Goal: Information Seeking & Learning: Learn about a topic

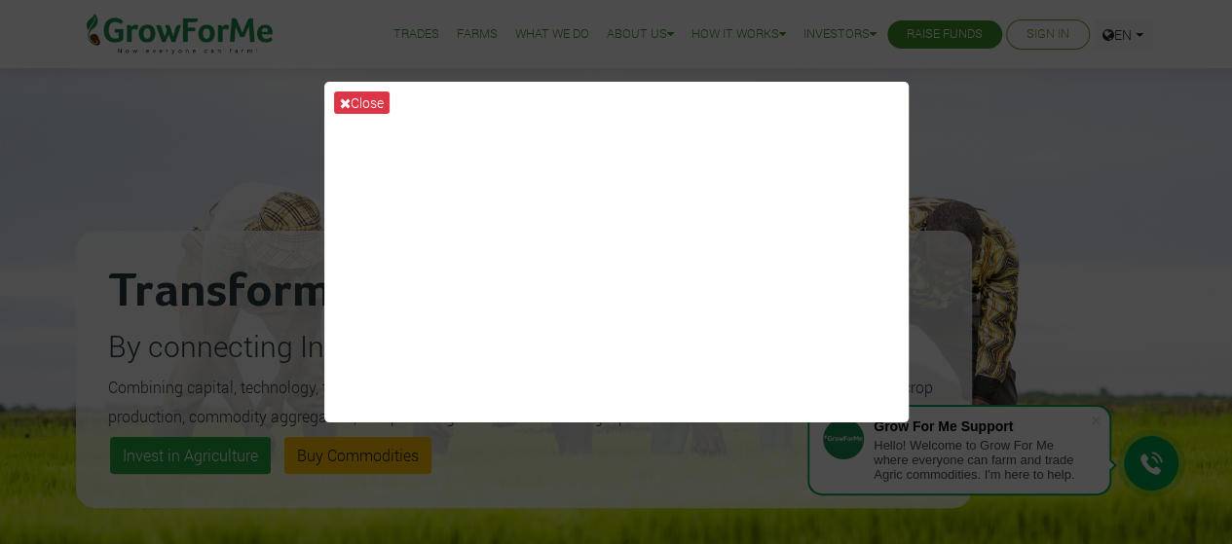
click at [1131, 153] on div "Close" at bounding box center [616, 272] width 1232 height 544
click at [995, 101] on div "Close" at bounding box center [616, 272] width 1232 height 544
click at [371, 98] on button "Close" at bounding box center [362, 103] width 56 height 22
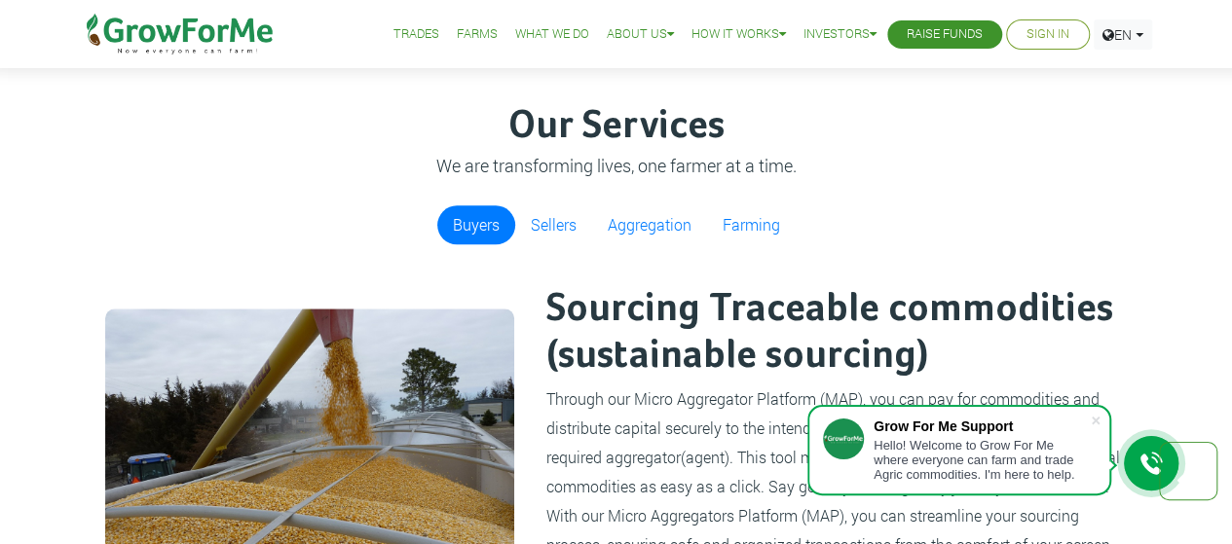
scroll to position [1036, 0]
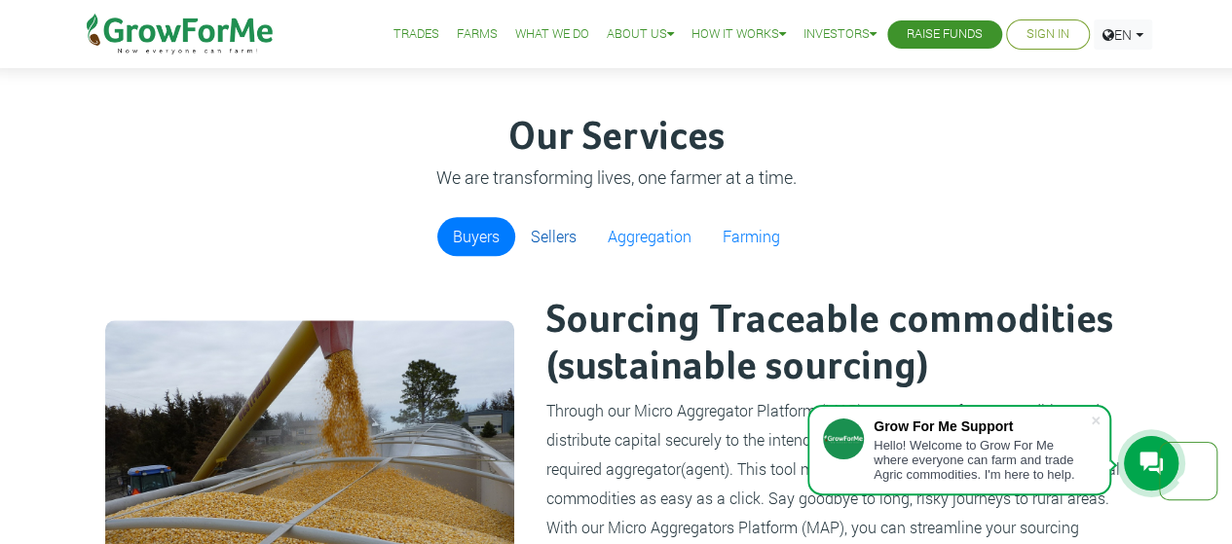
click at [568, 230] on link "Sellers" at bounding box center [553, 236] width 77 height 39
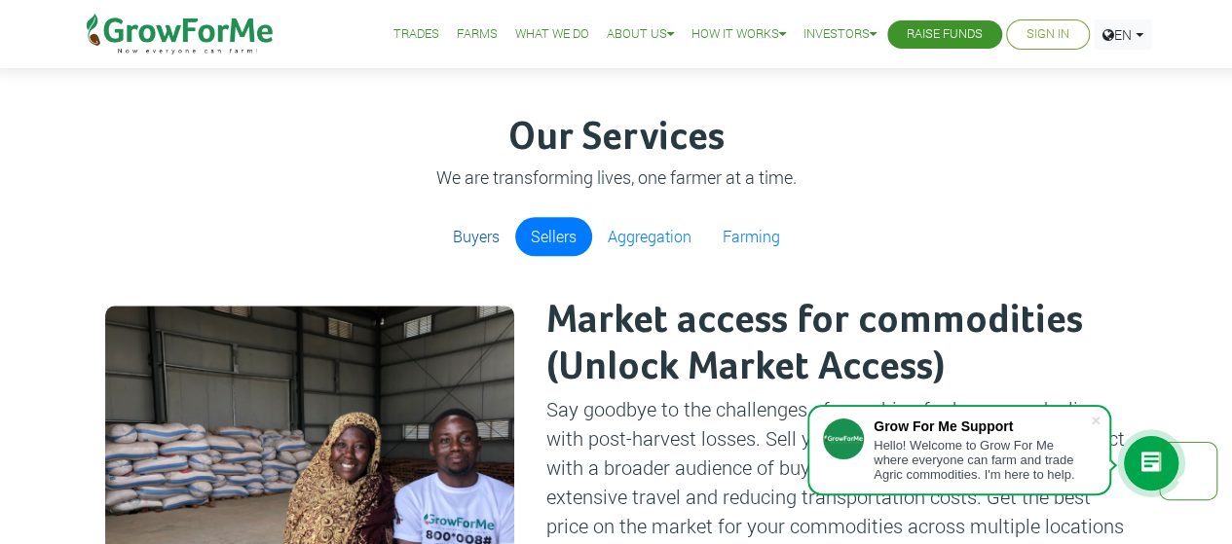
click at [495, 235] on link "Buyers" at bounding box center [476, 236] width 78 height 39
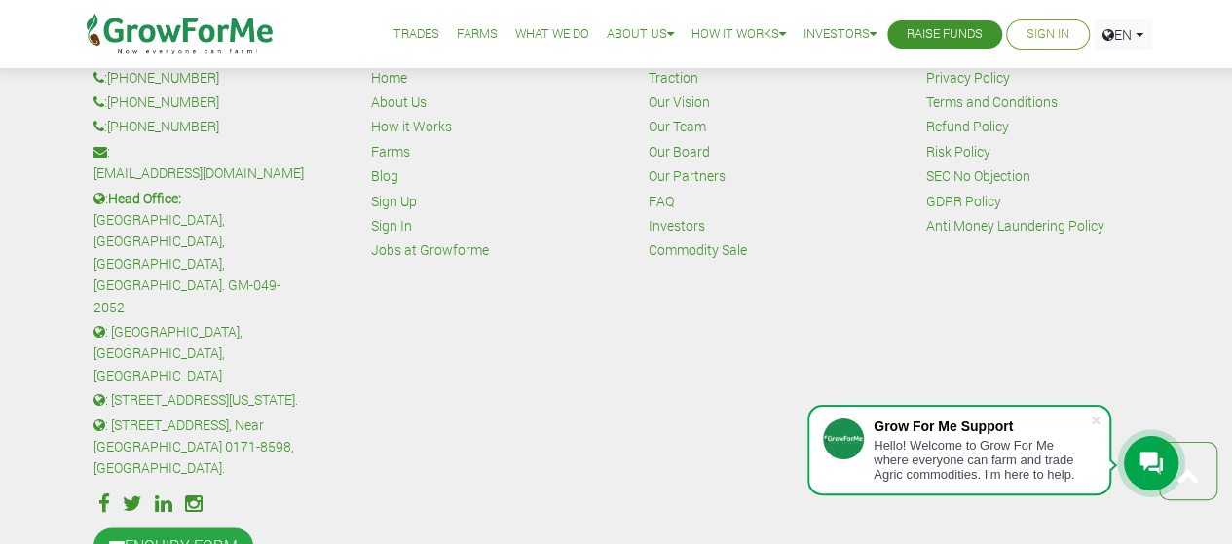
scroll to position [4654, 0]
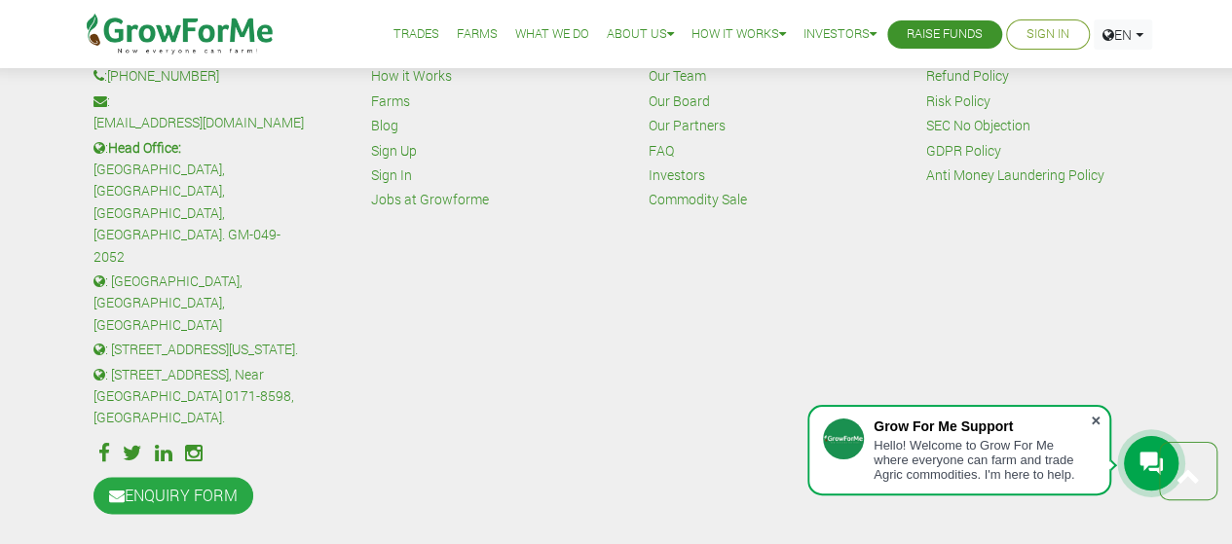
click at [1093, 418] on span at bounding box center [1095, 420] width 19 height 19
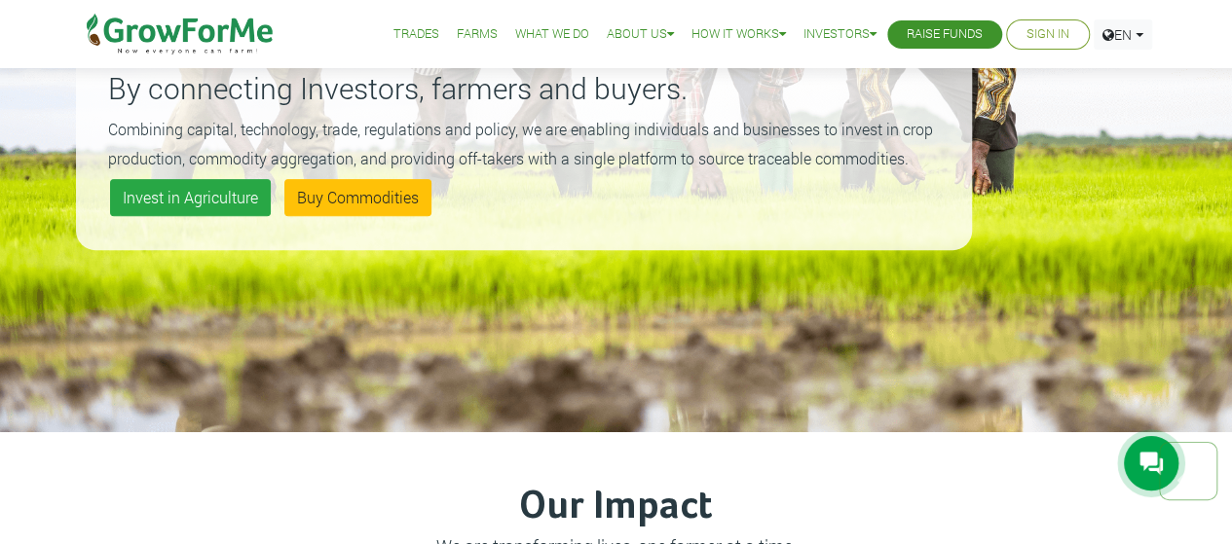
scroll to position [258, 0]
click at [405, 32] on link "Trades" at bounding box center [416, 34] width 46 height 20
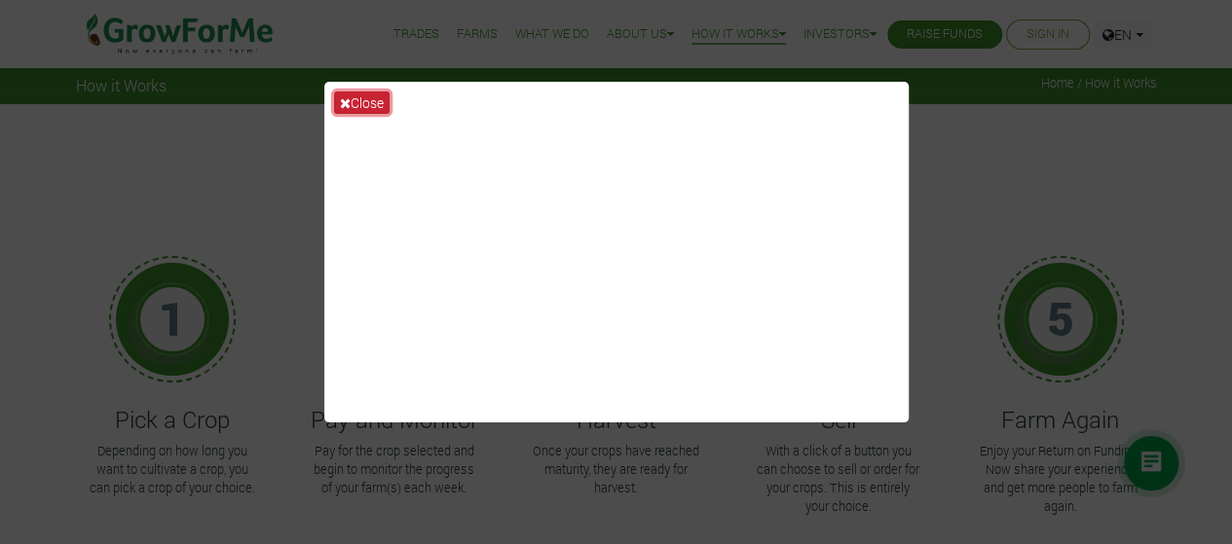
click at [340, 98] on icon at bounding box center [345, 103] width 11 height 14
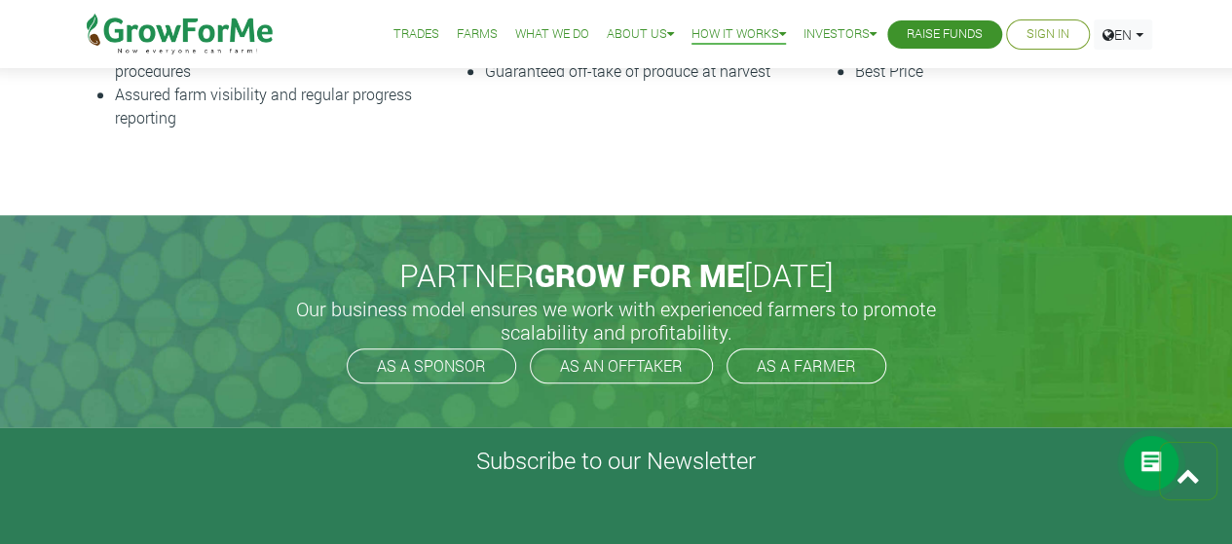
scroll to position [876, 0]
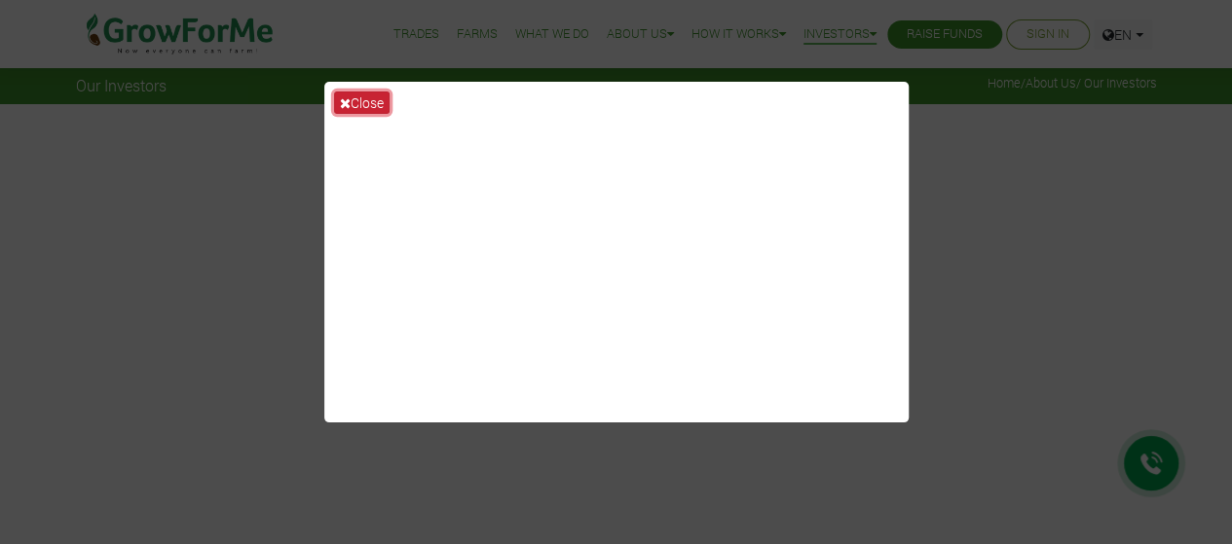
click at [377, 98] on button "Close" at bounding box center [362, 103] width 56 height 22
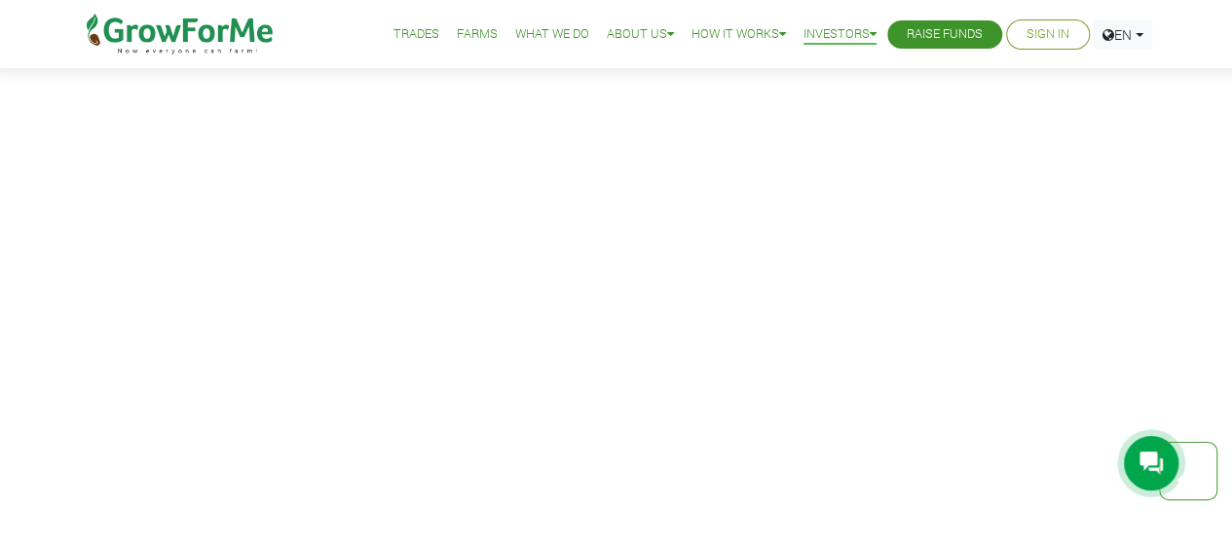
scroll to position [820, 0]
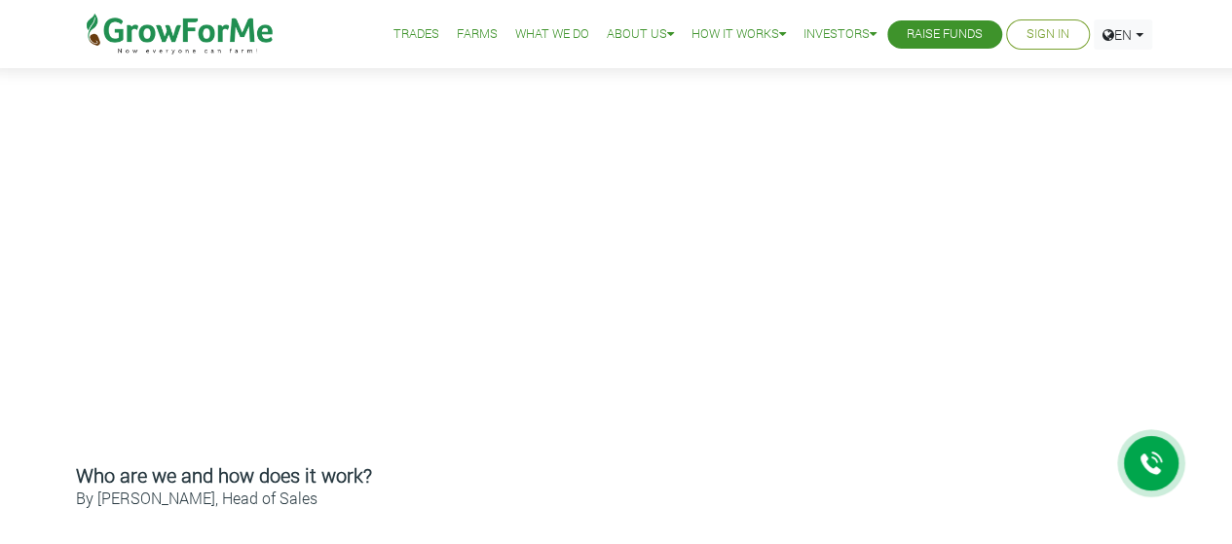
scroll to position [539, 0]
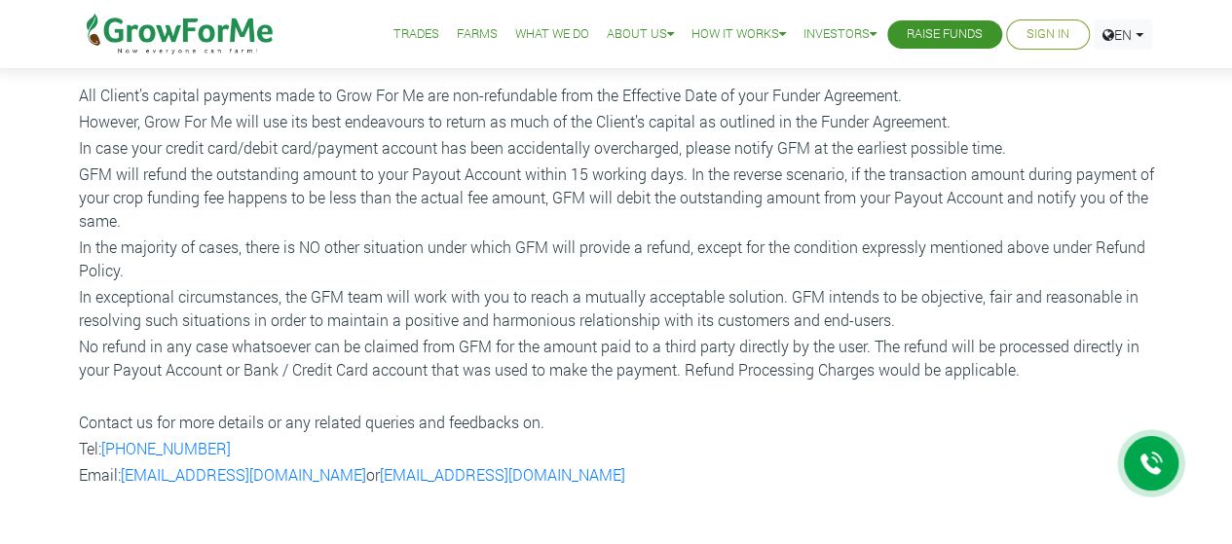
scroll to position [146, 0]
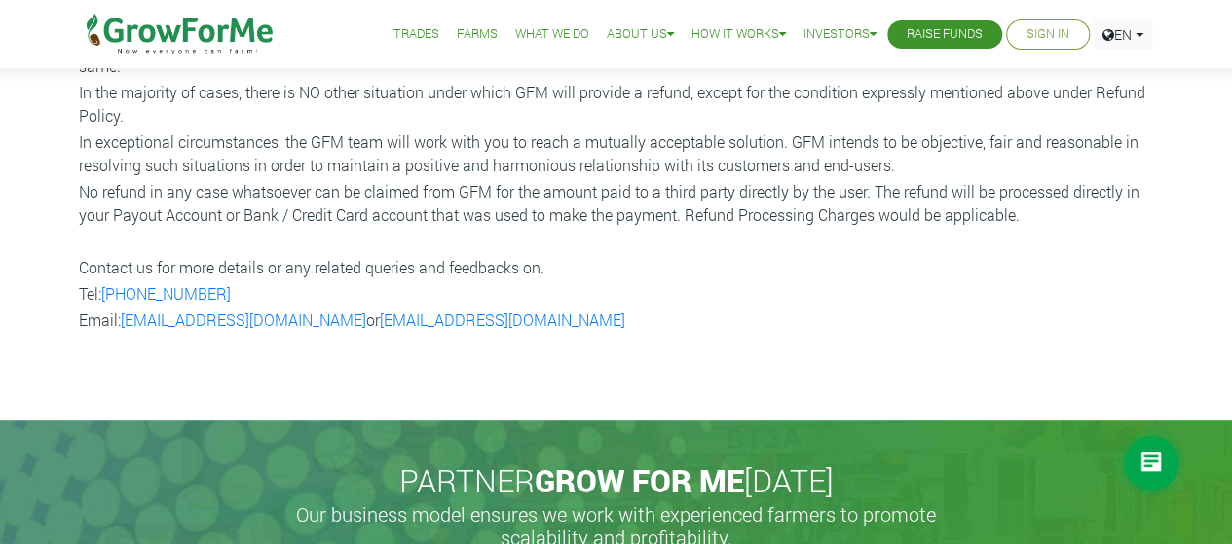
scroll to position [0, 0]
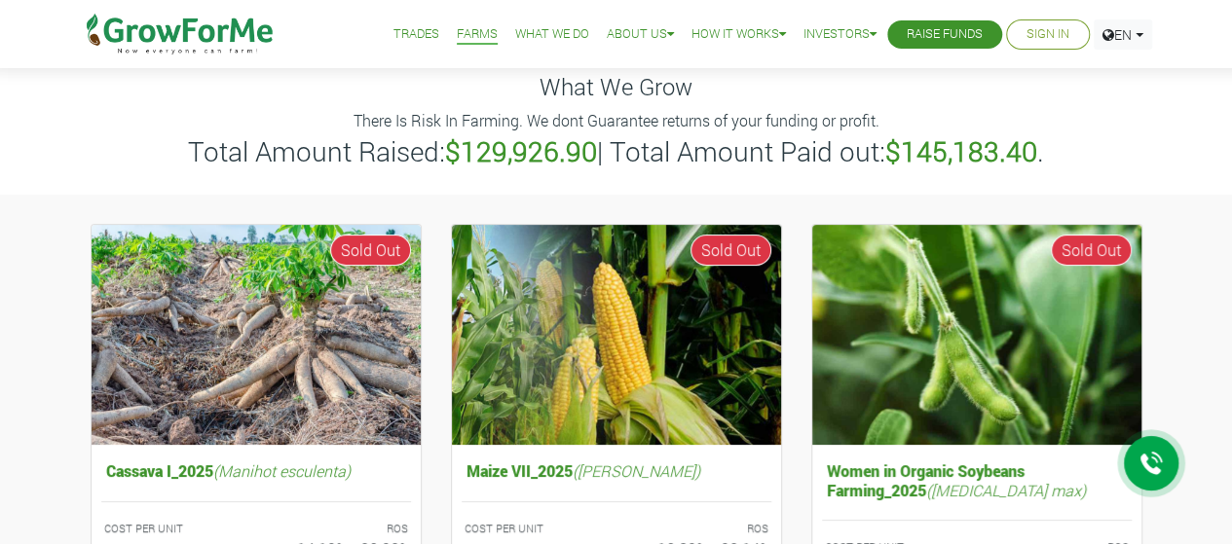
scroll to position [58, 0]
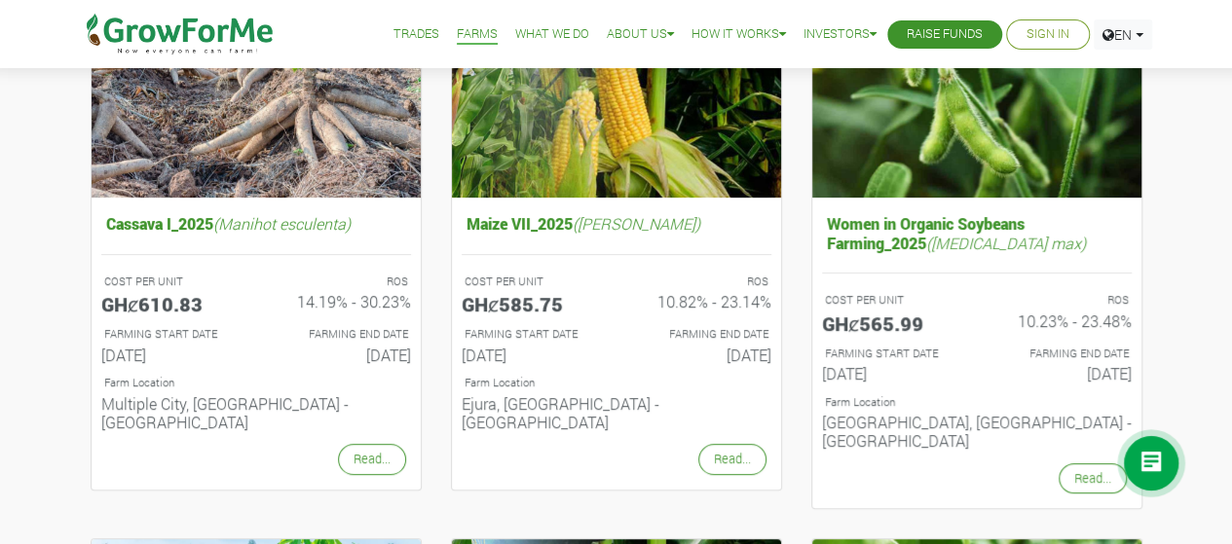
scroll to position [243, 0]
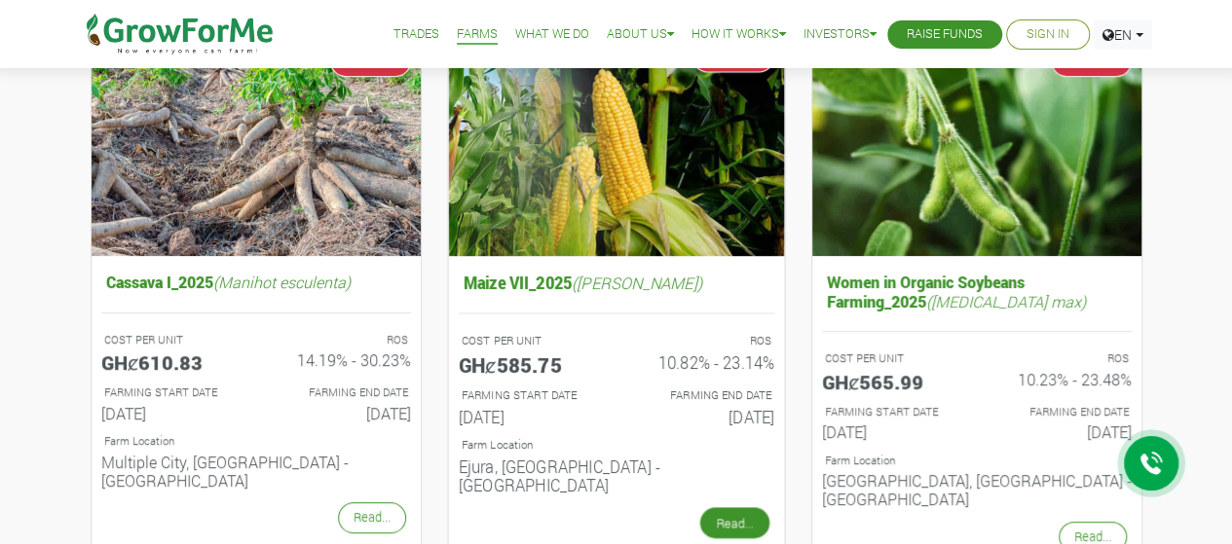
click at [727, 507] on link "Read..." at bounding box center [733, 522] width 69 height 31
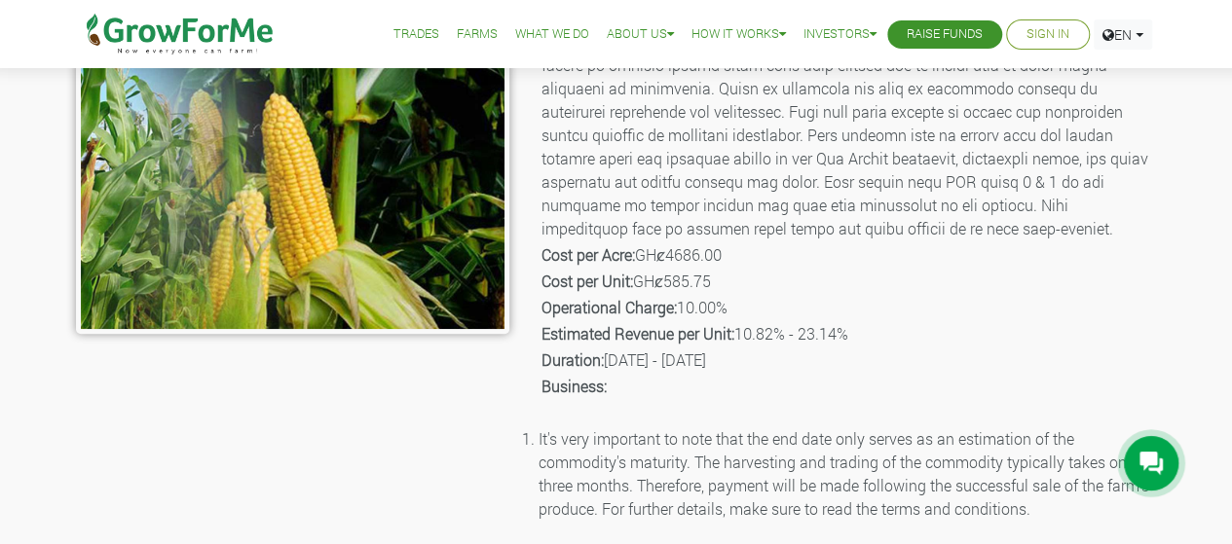
scroll to position [408, 0]
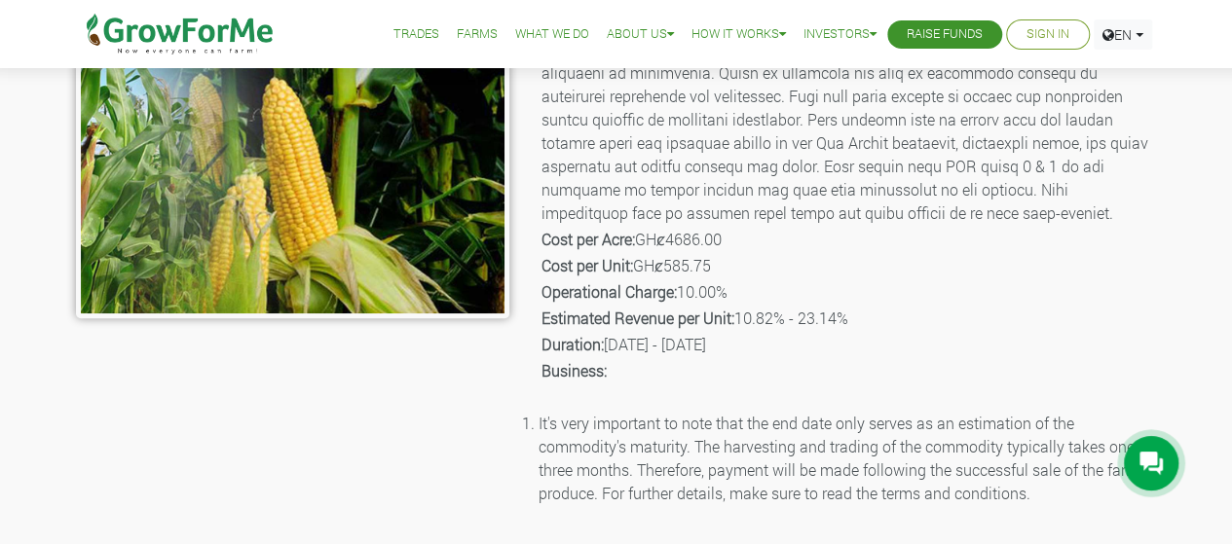
drag, startPoint x: 1246, startPoint y: 74, endPoint x: 1246, endPoint y: 176, distance: 102.3
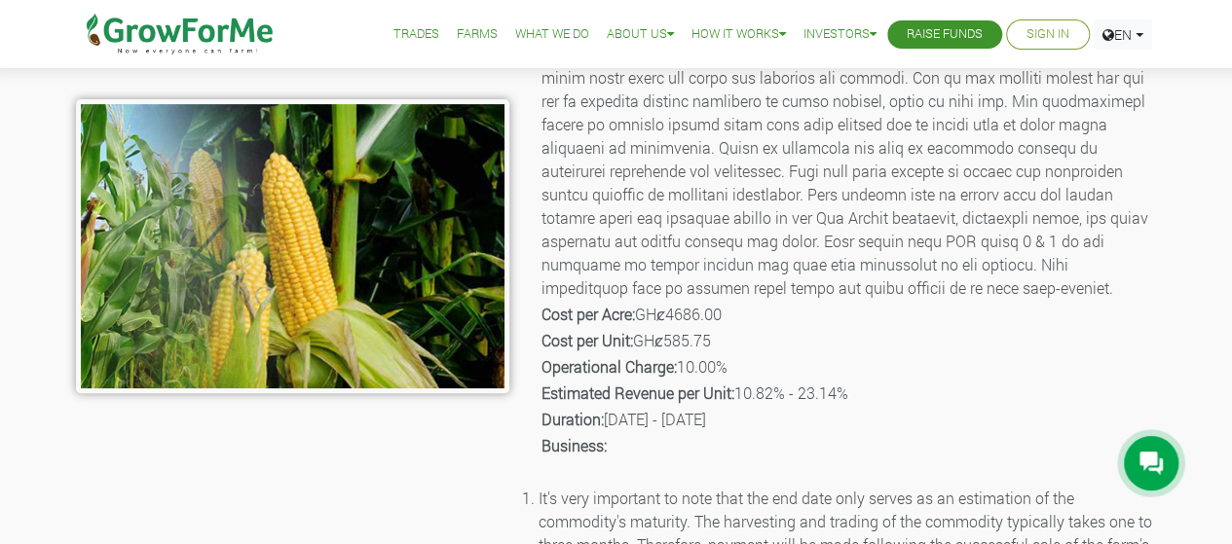
scroll to position [336, 0]
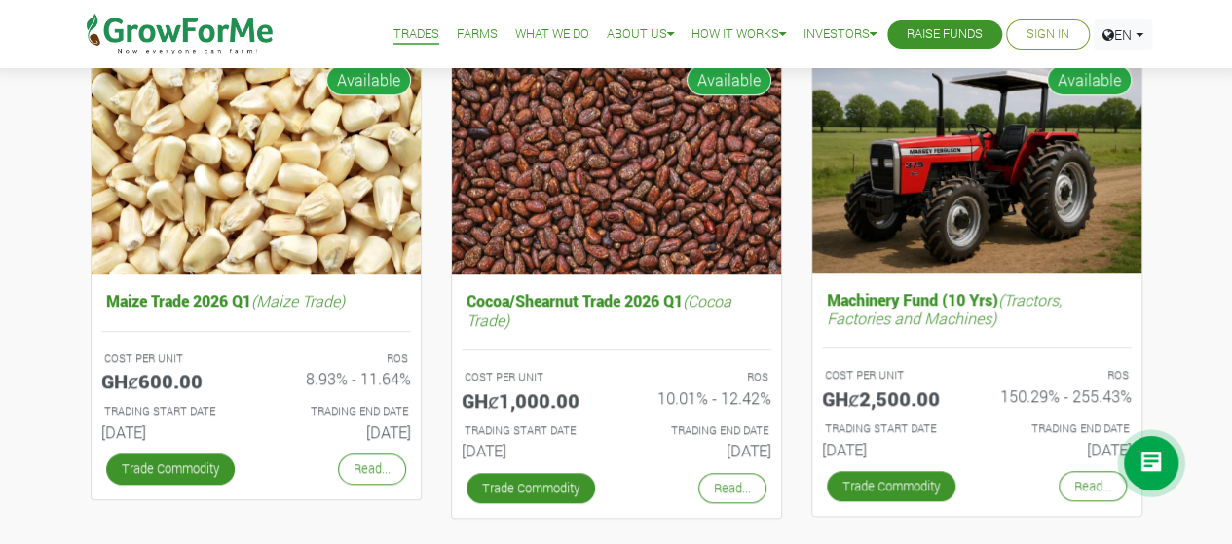
scroll to position [717, 0]
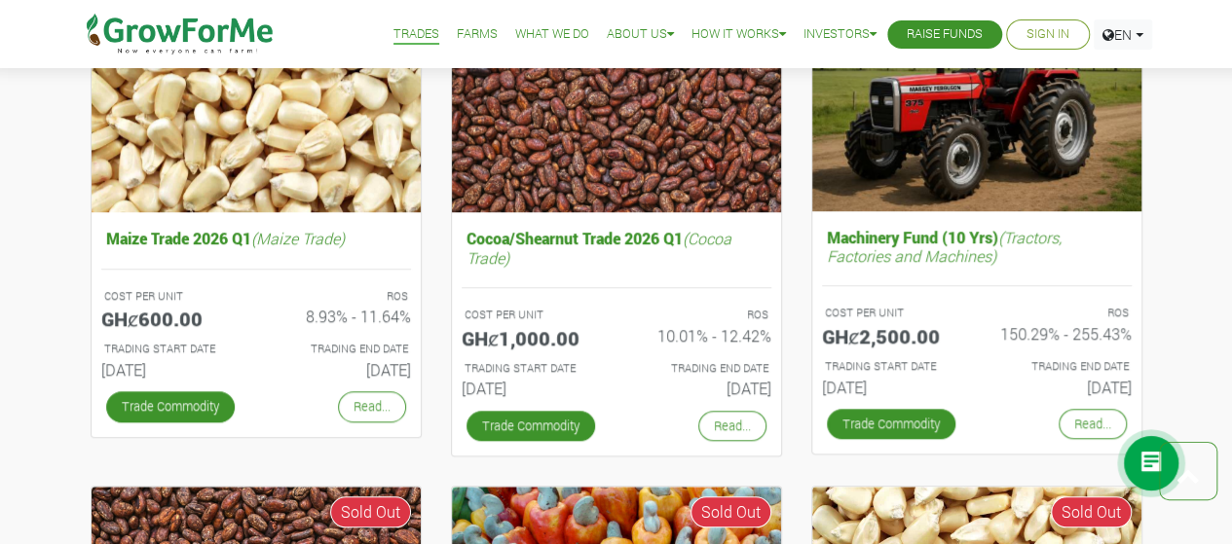
drag, startPoint x: 1246, startPoint y: 144, endPoint x: 1244, endPoint y: 200, distance: 55.6
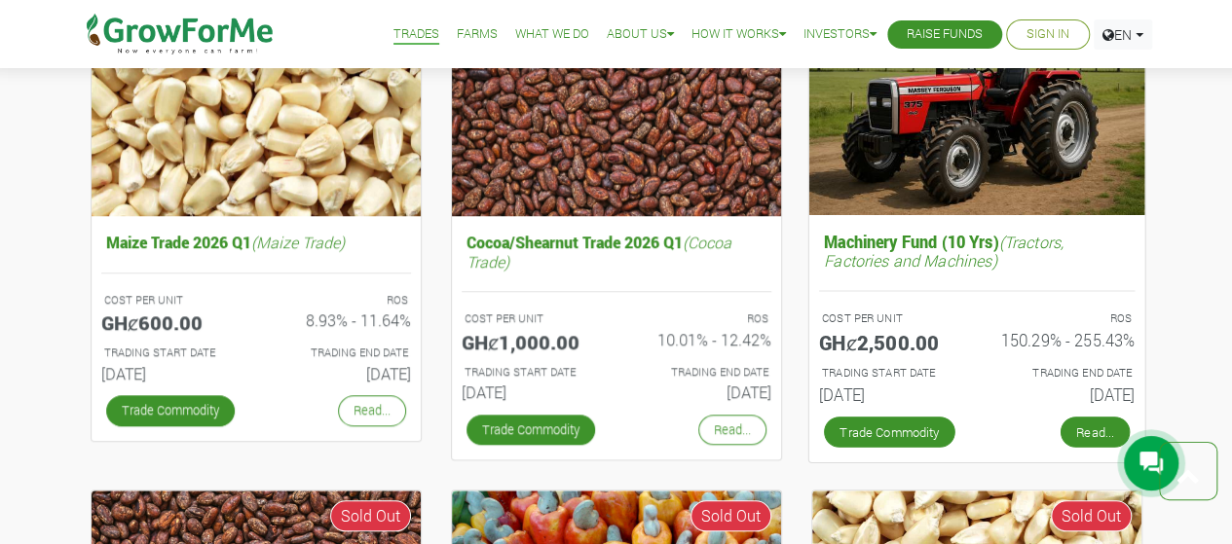
click at [1074, 420] on link "Read..." at bounding box center [1094, 432] width 69 height 31
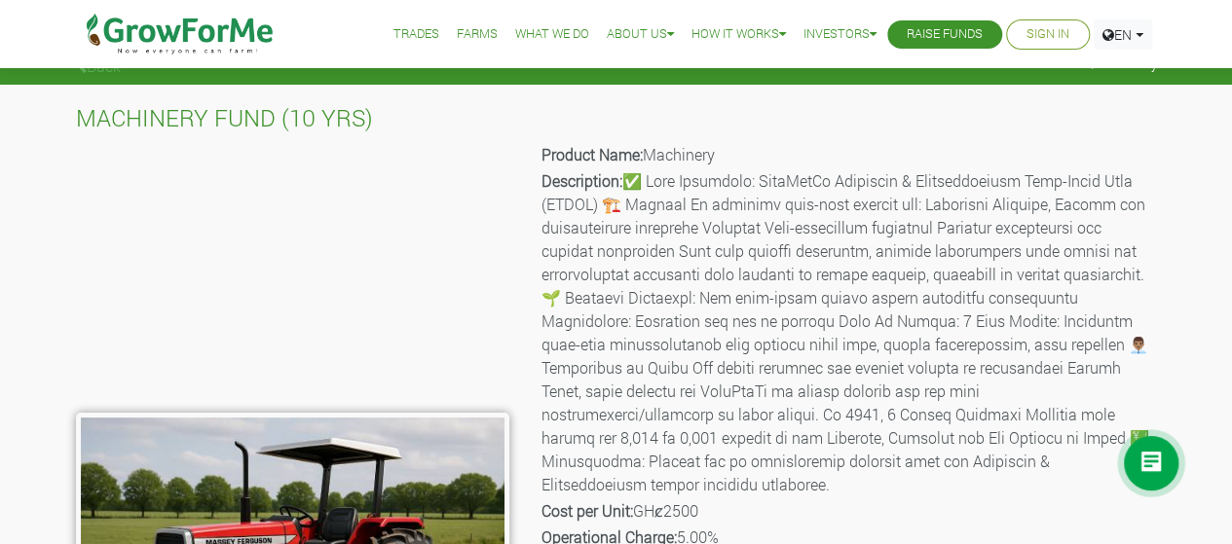
scroll to position [23, 0]
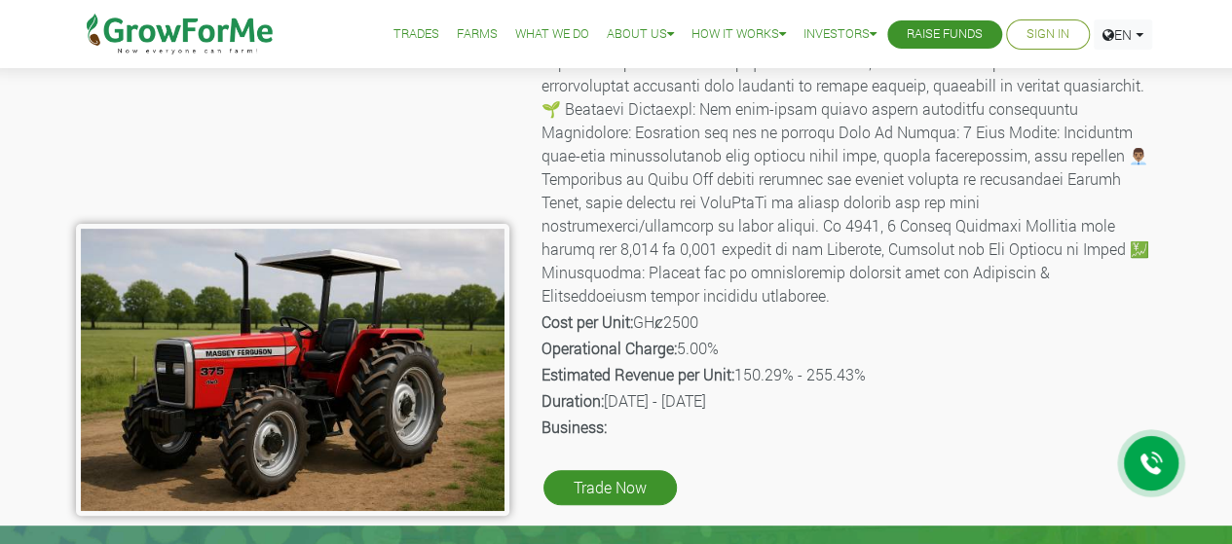
drag, startPoint x: 1246, startPoint y: 65, endPoint x: 1246, endPoint y: 126, distance: 60.4
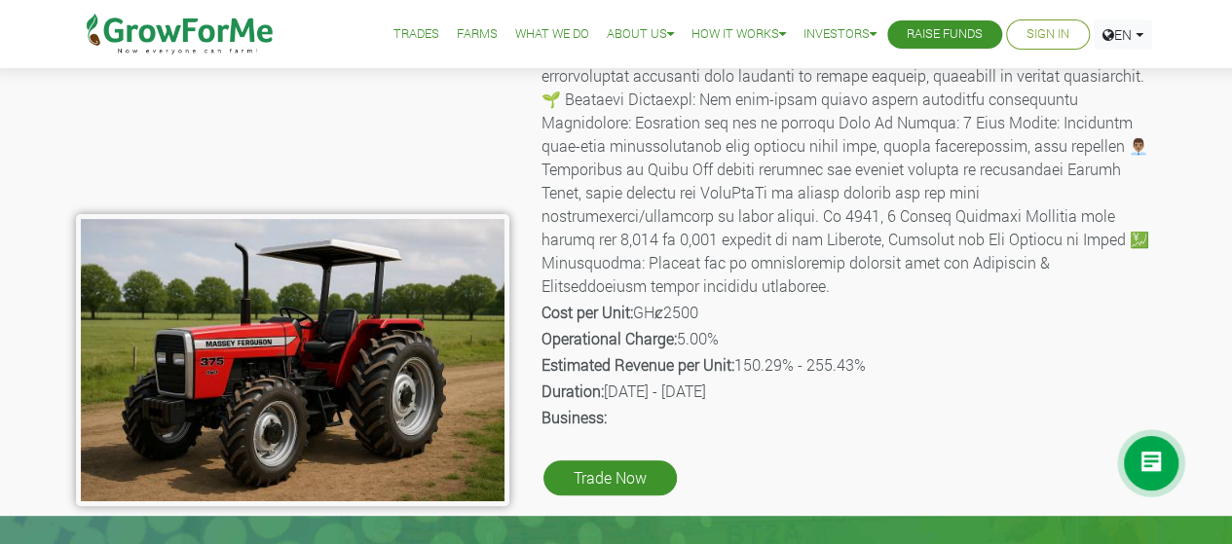
scroll to position [0, 0]
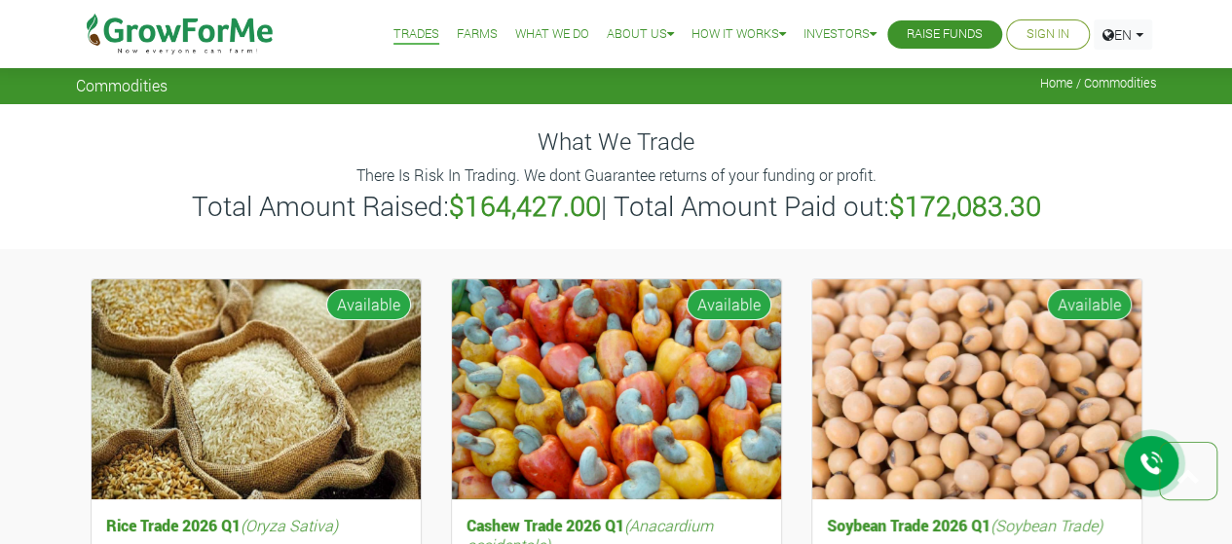
scroll to position [4, 0]
